Goal: Task Accomplishment & Management: Use online tool/utility

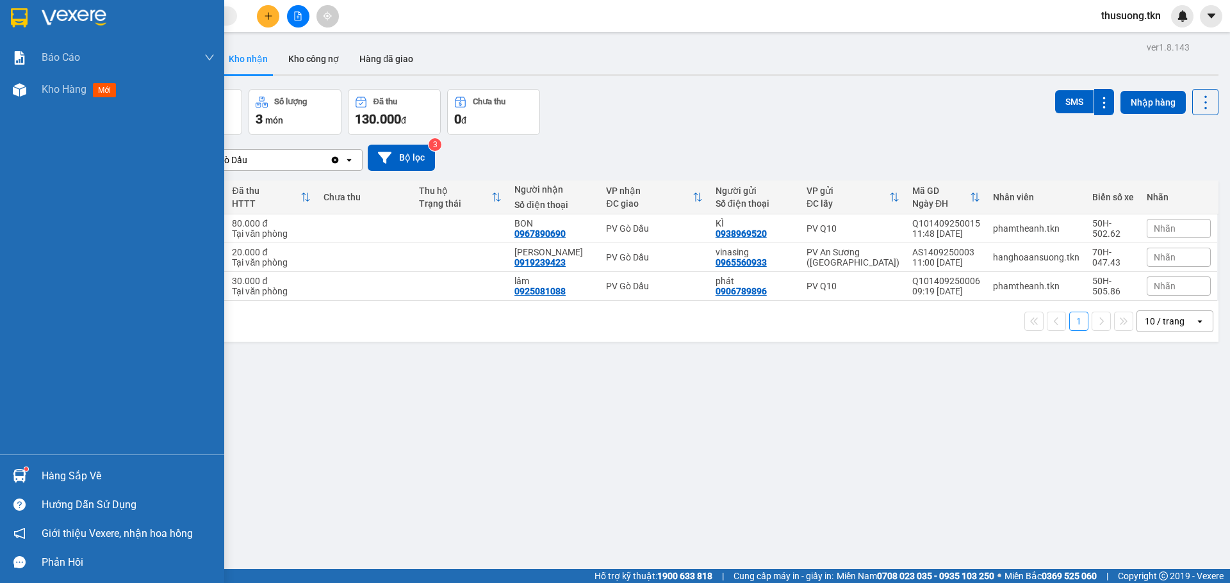
click at [47, 467] on div "Hàng sắp về" at bounding box center [128, 476] width 173 height 19
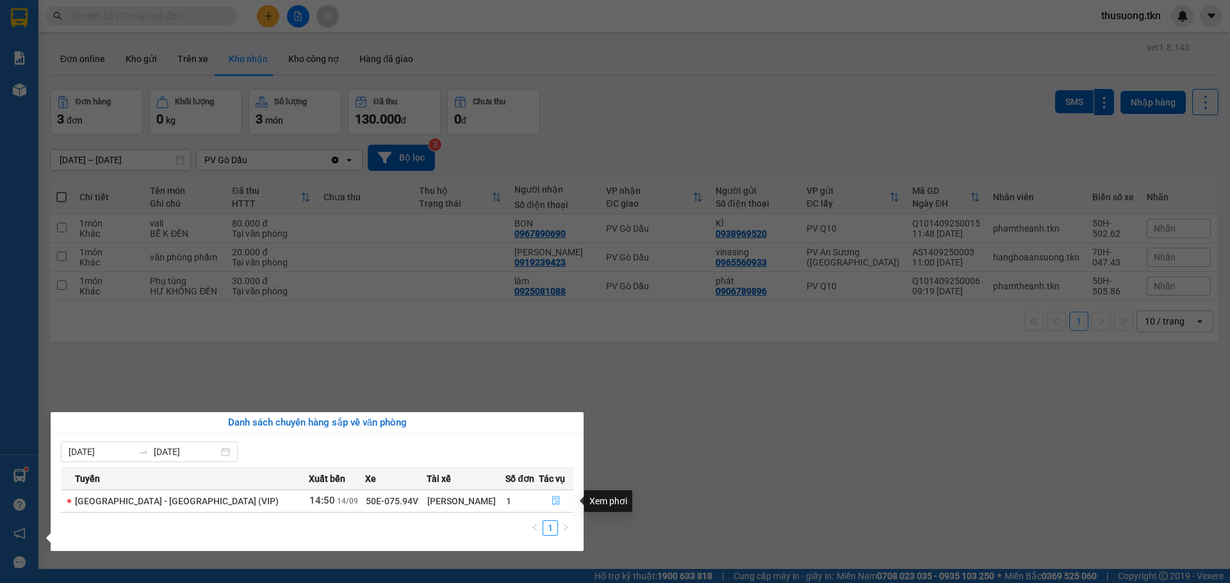
click at [551, 502] on icon "file-done" at bounding box center [555, 500] width 9 height 9
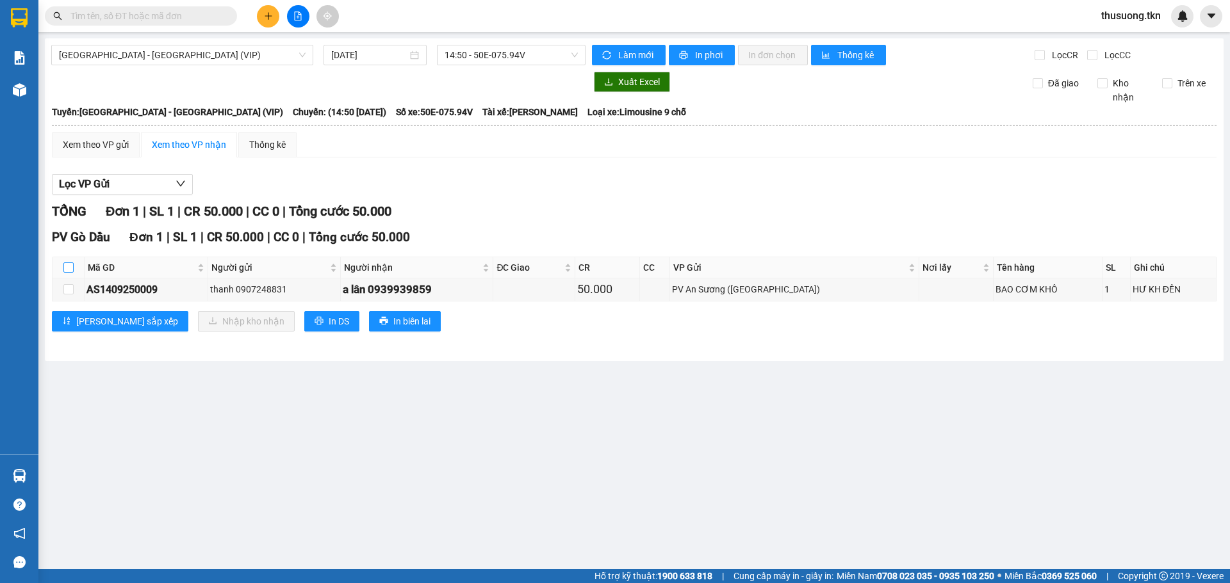
click at [67, 268] on input "checkbox" at bounding box center [68, 268] width 10 height 10
checkbox input "true"
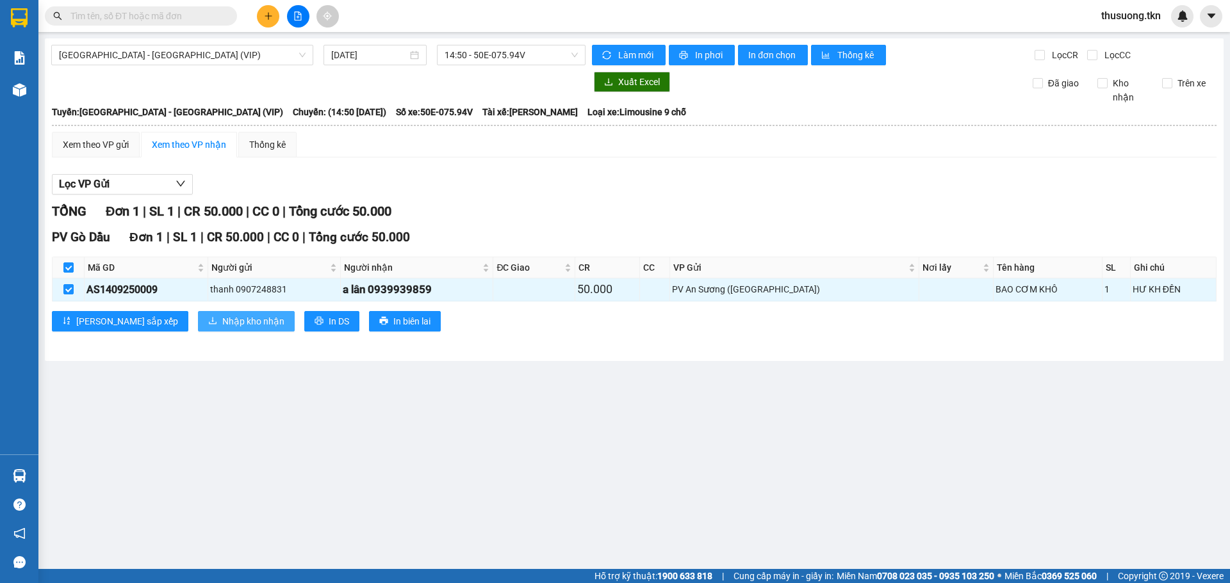
click at [222, 325] on span "Nhập kho nhận" at bounding box center [253, 321] width 62 height 14
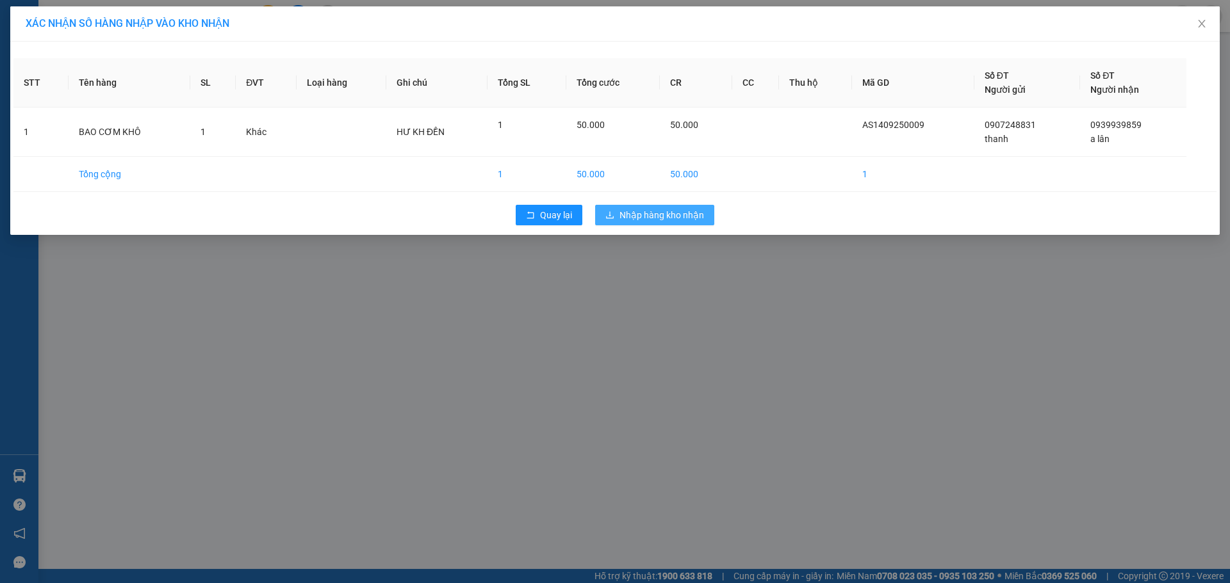
click at [676, 216] on span "Nhập hàng kho nhận" at bounding box center [661, 215] width 85 height 14
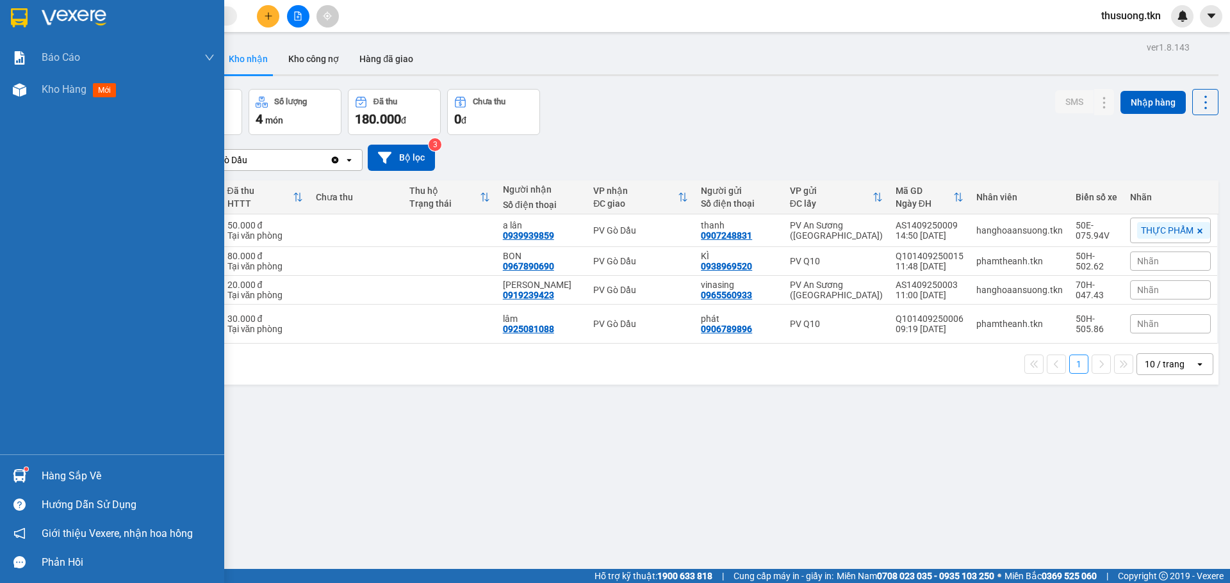
click at [81, 476] on div "Hàng sắp về" at bounding box center [128, 476] width 173 height 19
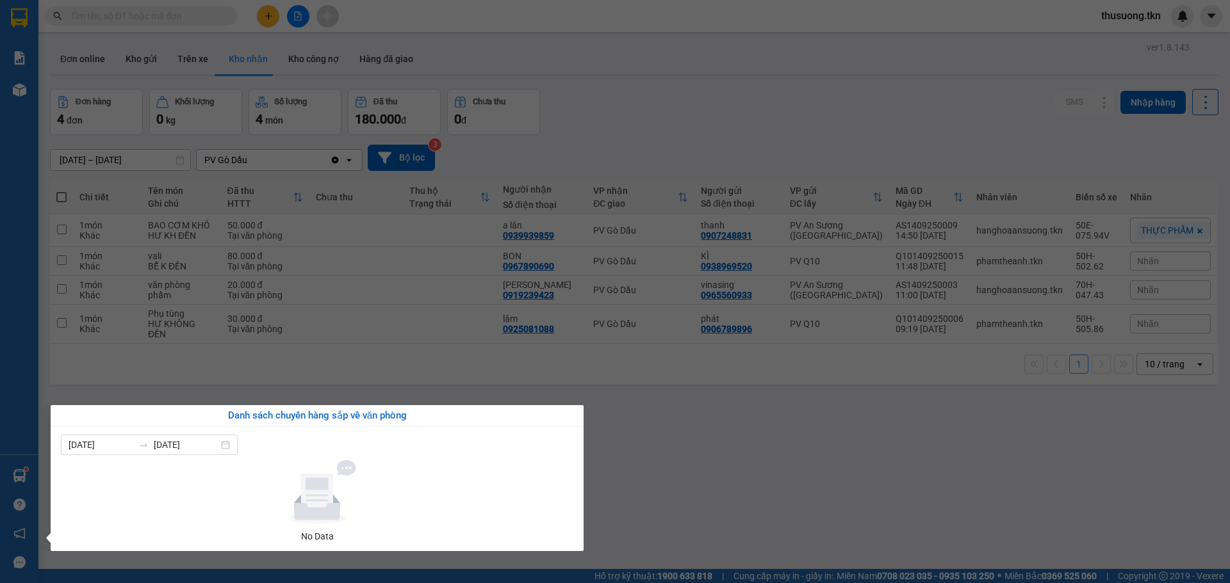
click at [691, 474] on section "Kết quả tìm kiếm ( 0 ) Bộ lọc No Data thusuong.tkn Báo cáo Mẫu 1: Báo cáo dòng …" at bounding box center [615, 291] width 1230 height 583
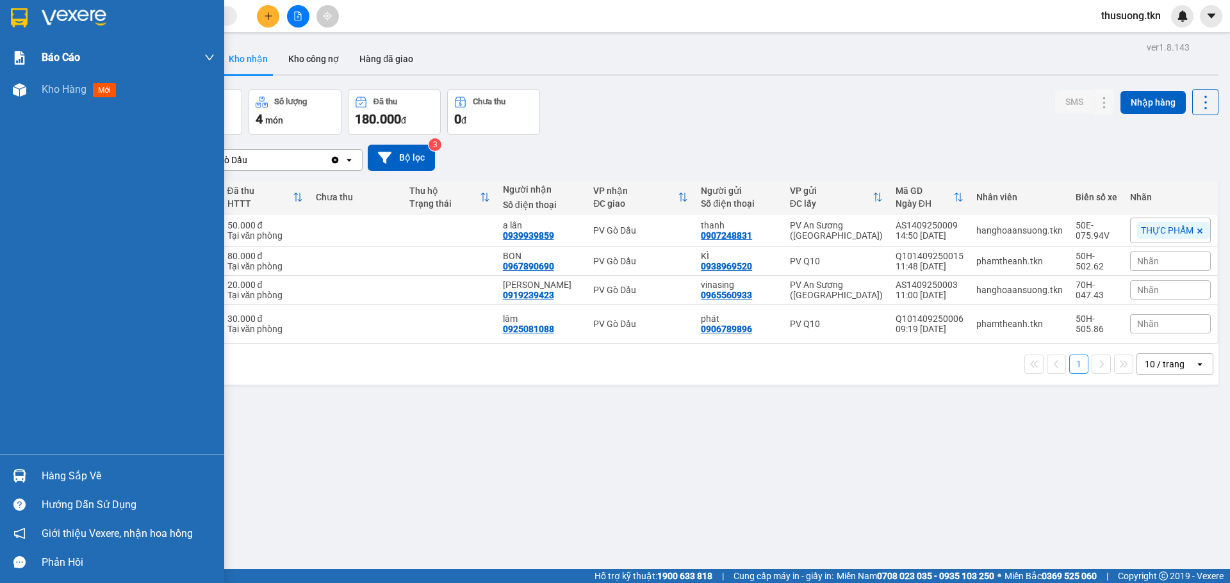
drag, startPoint x: 56, startPoint y: 92, endPoint x: 61, endPoint y: 53, distance: 39.4
click at [56, 92] on span "Kho hàng" at bounding box center [64, 89] width 45 height 12
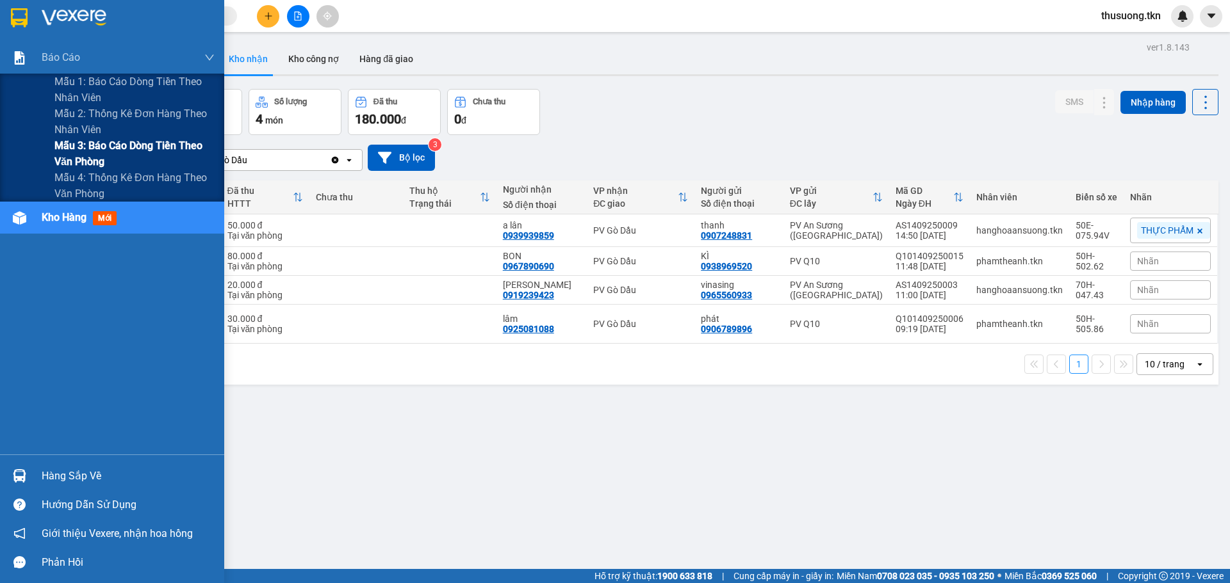
click at [80, 152] on span "Mẫu 3: Báo cáo dòng tiền theo văn phòng" at bounding box center [134, 154] width 160 height 32
